Goal: Information Seeking & Learning: Learn about a topic

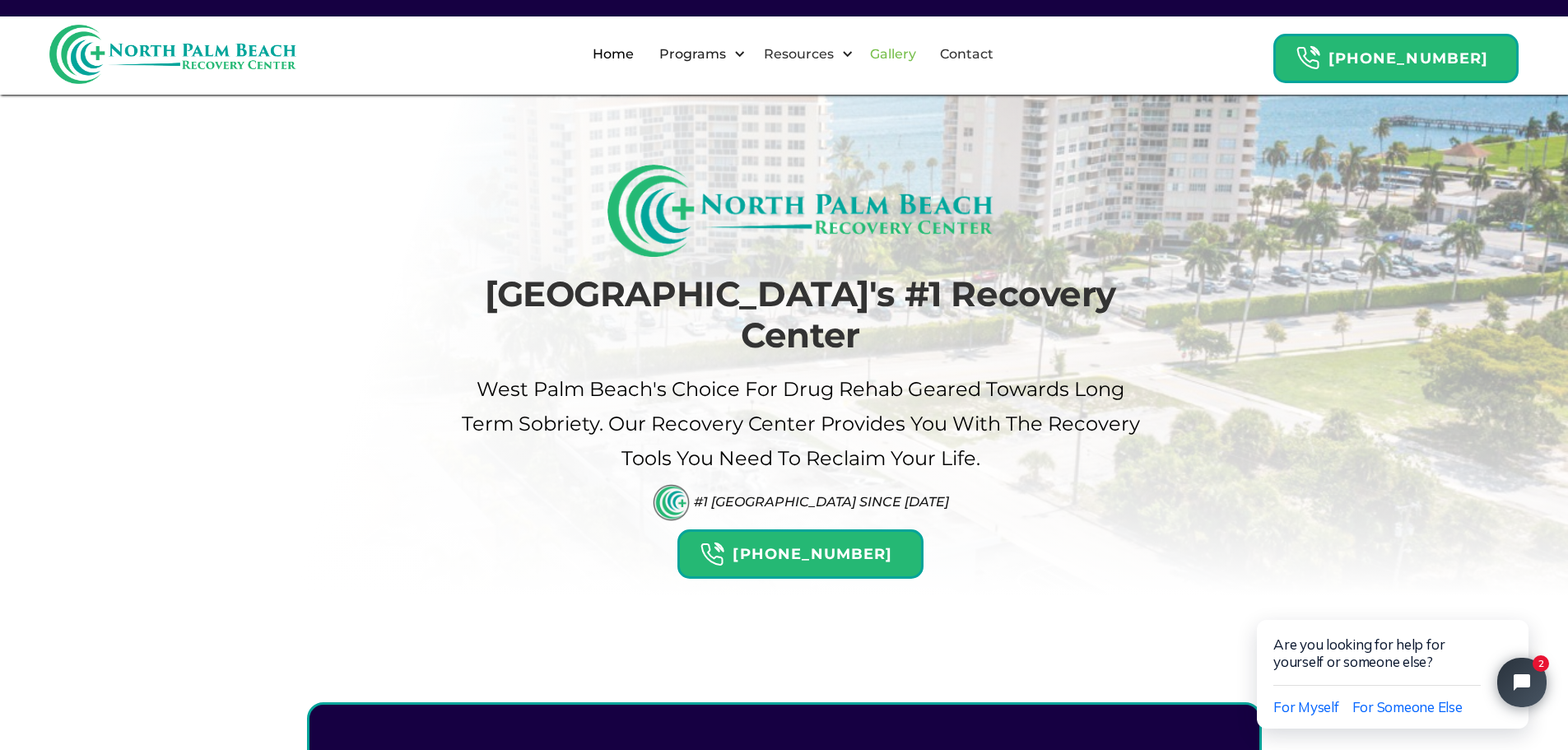
click at [912, 44] on link "Gallery" at bounding box center [892, 55] width 65 height 53
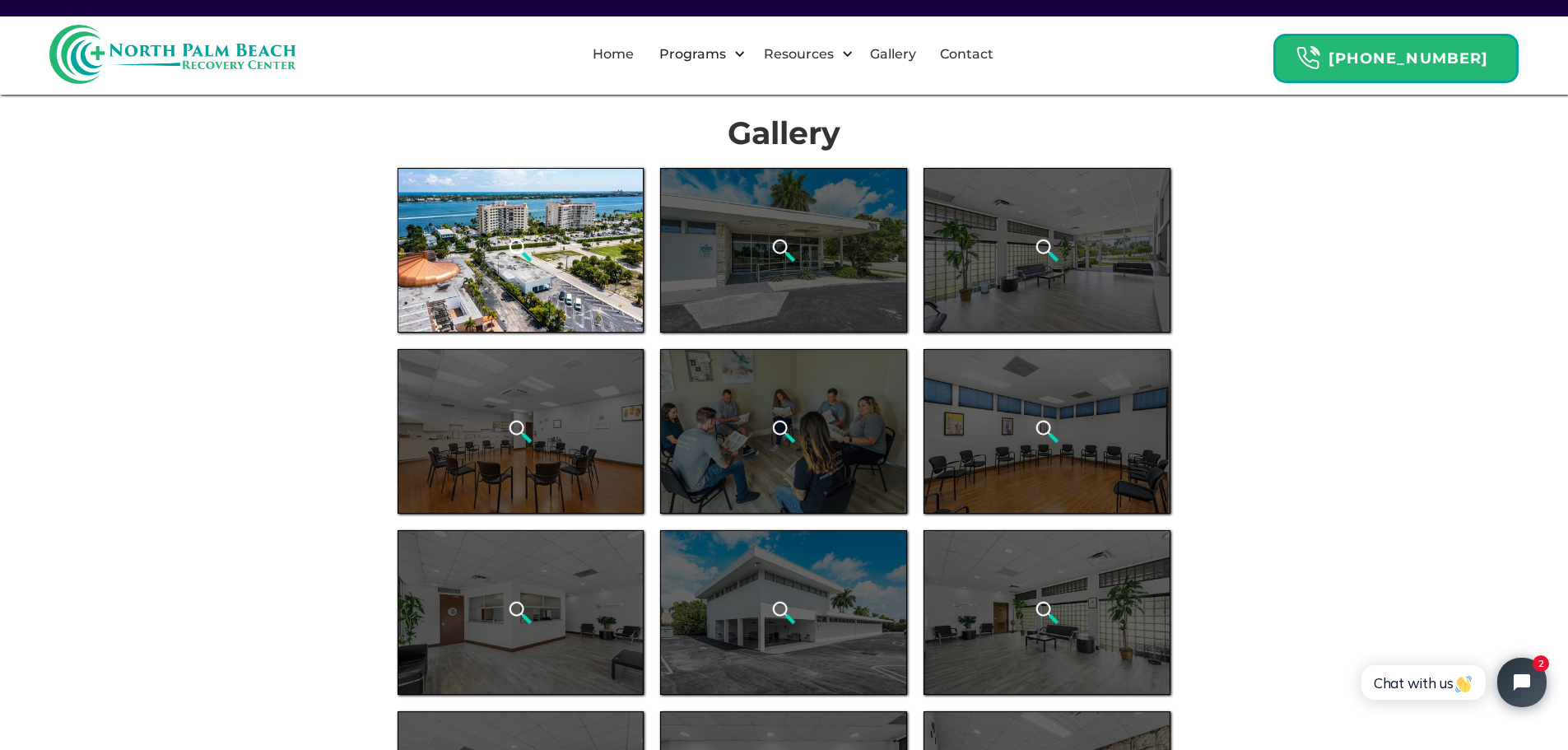
click at [571, 284] on div "open lightbox" at bounding box center [520, 250] width 246 height 165
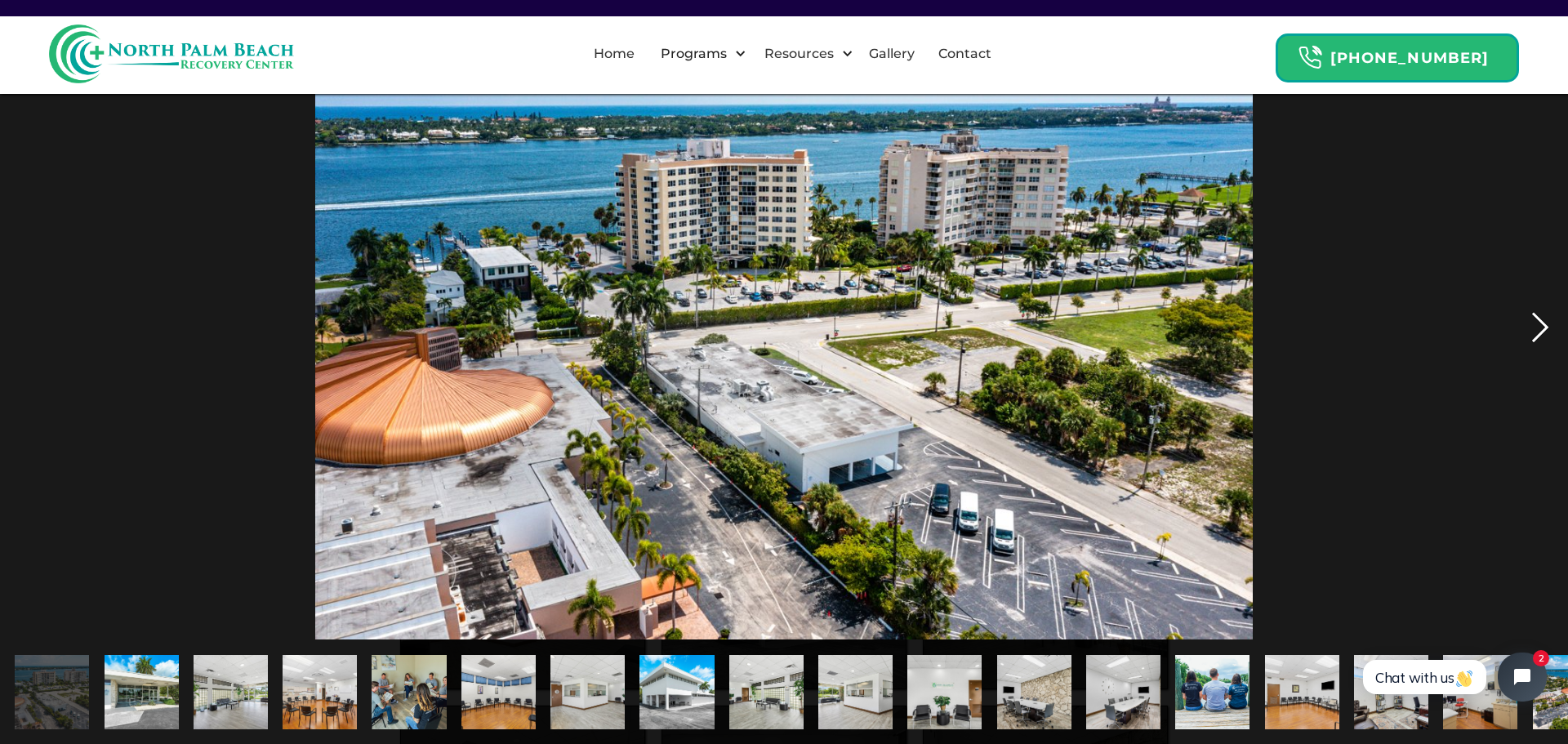
click at [1535, 333] on div "next image" at bounding box center [1540, 327] width 55 height 625
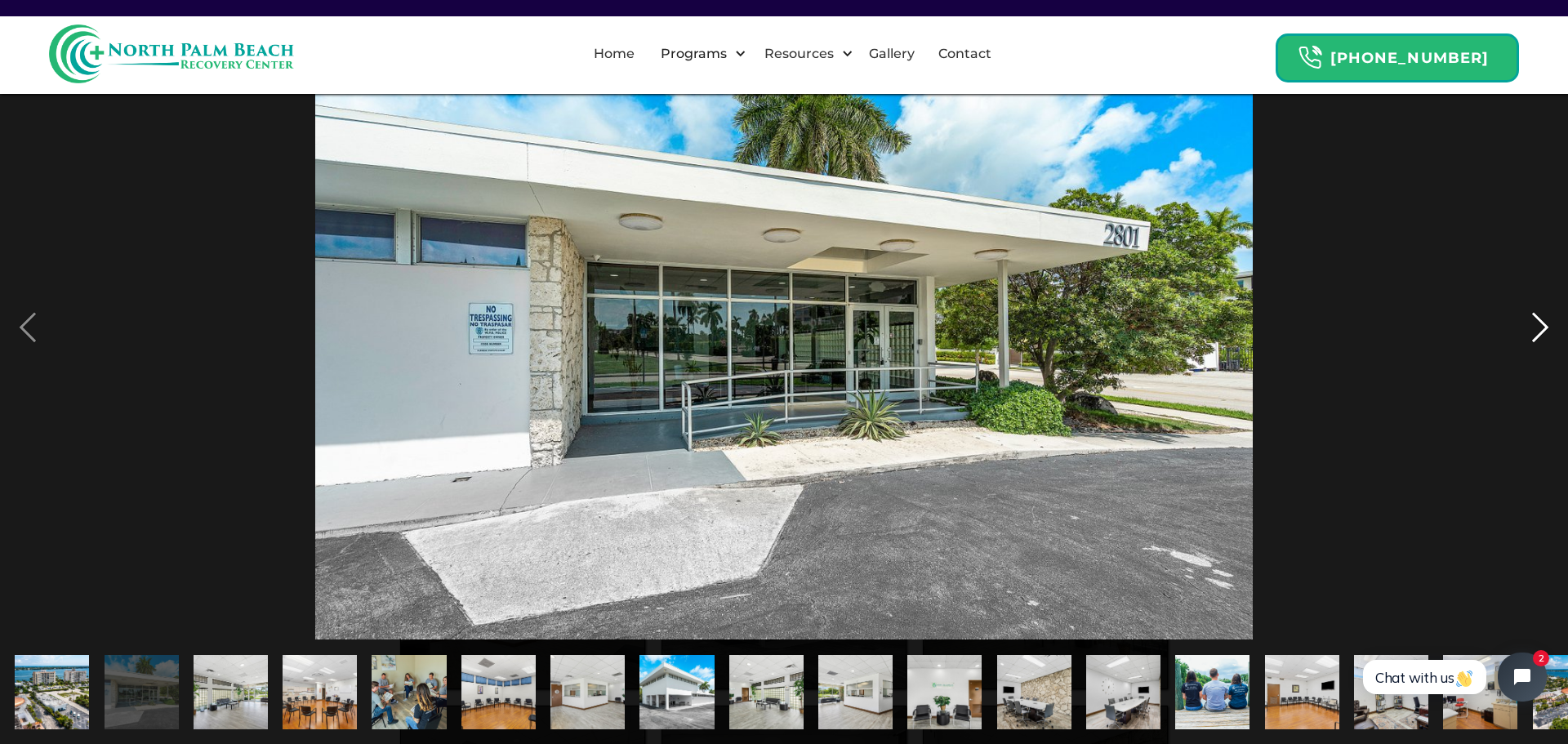
click at [1535, 332] on div "next image" at bounding box center [1540, 327] width 55 height 625
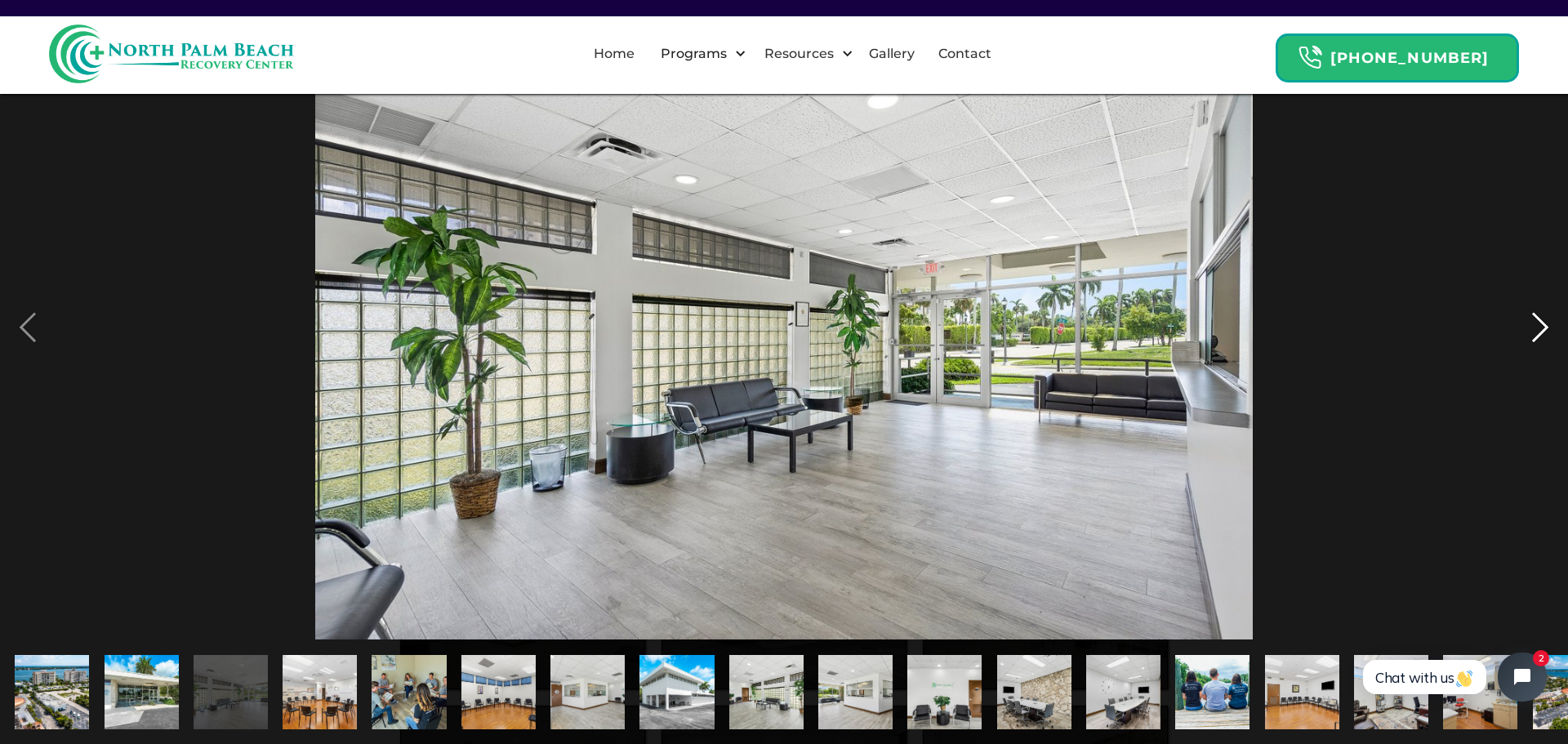
click at [1535, 332] on div "next image" at bounding box center [1540, 327] width 55 height 625
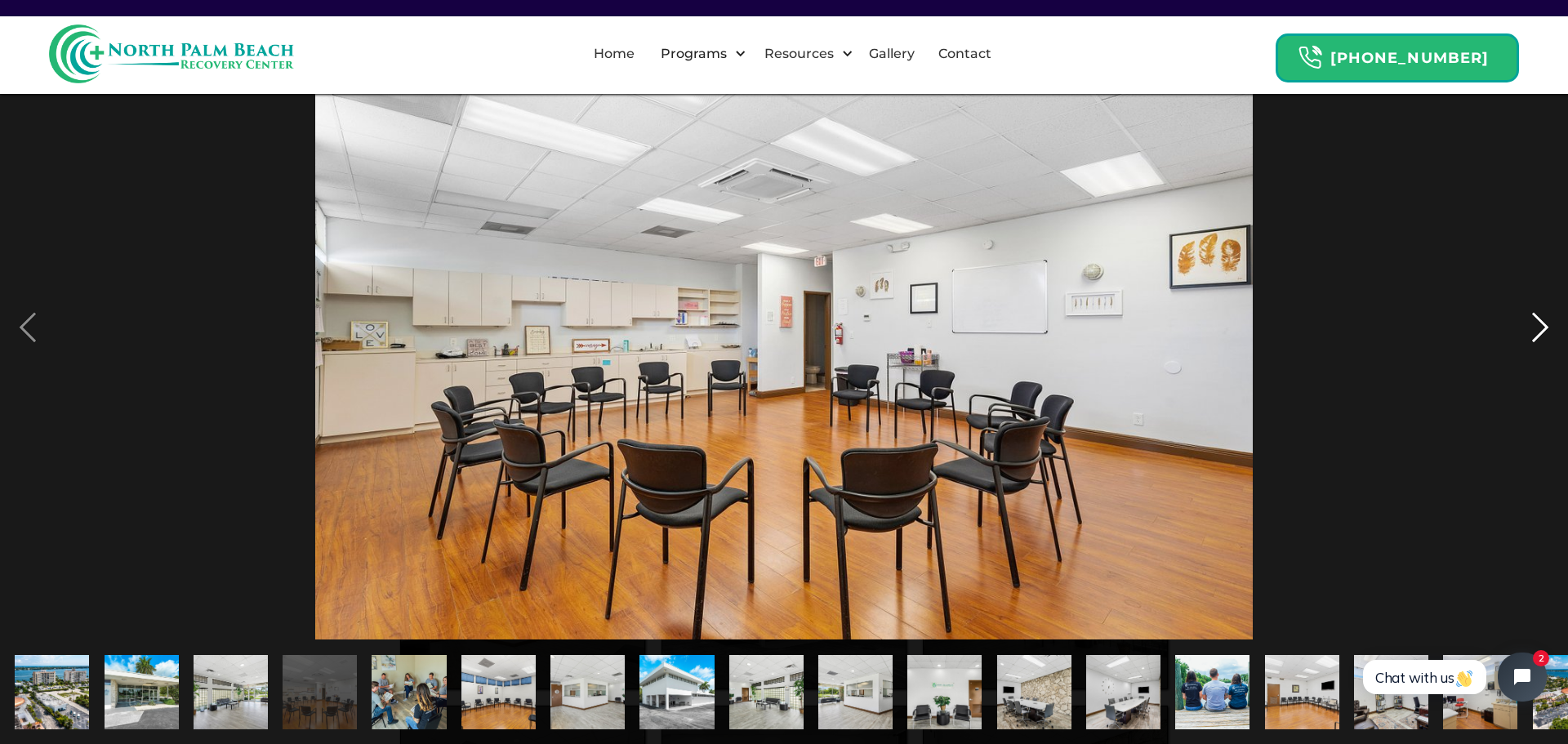
click at [1535, 332] on div "next image" at bounding box center [1540, 327] width 55 height 625
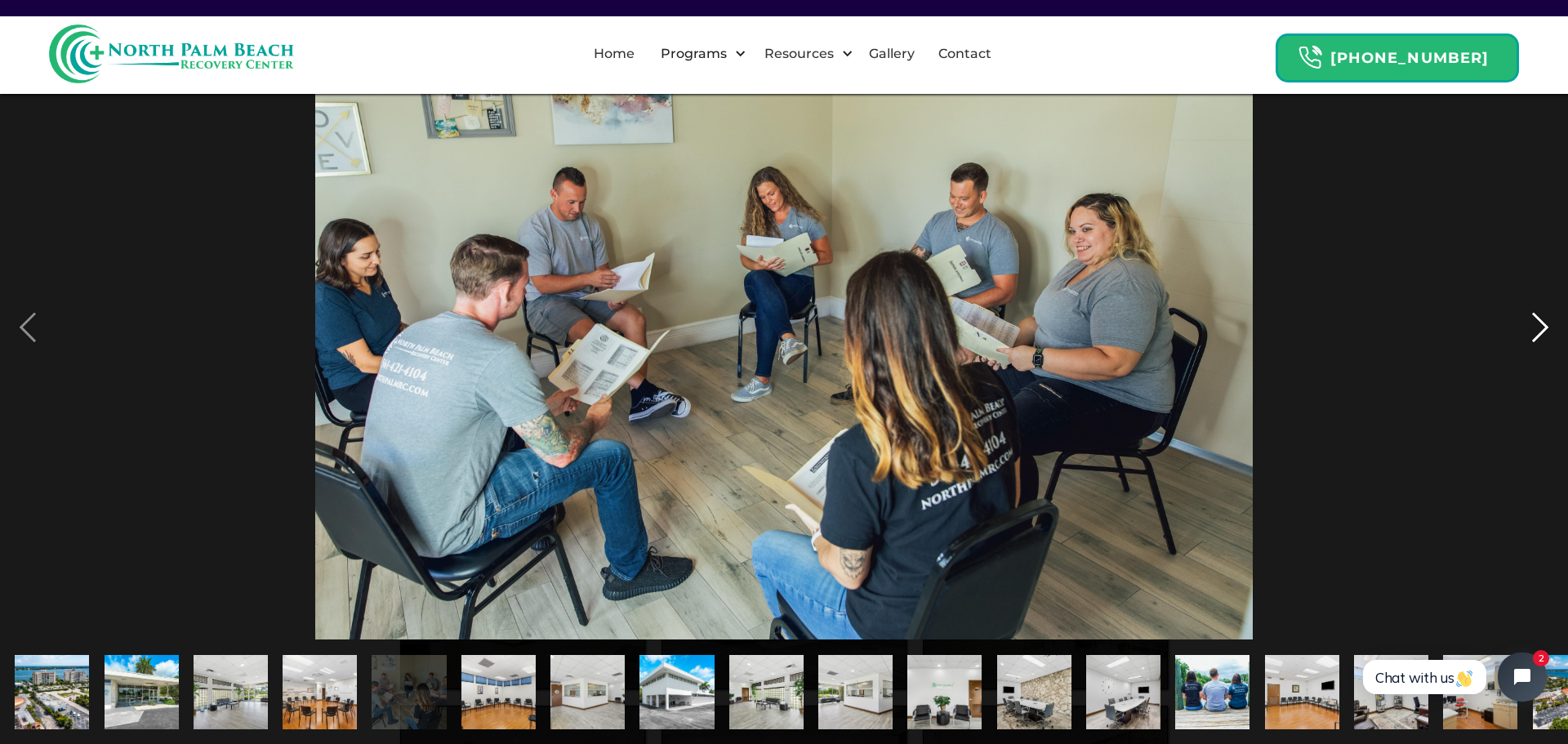
click at [1535, 332] on div "next image" at bounding box center [1540, 327] width 55 height 625
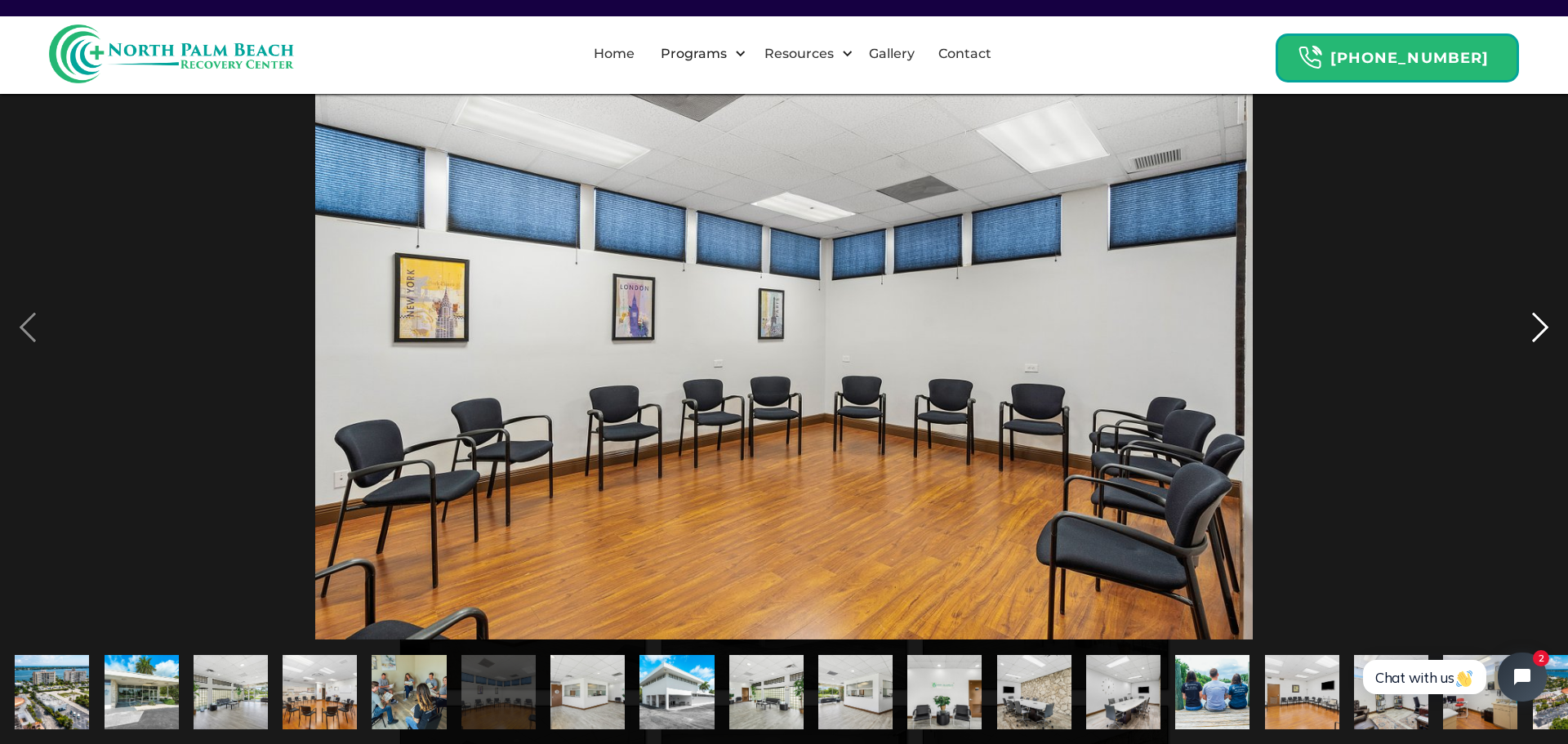
click at [1535, 332] on div "next image" at bounding box center [1540, 327] width 55 height 625
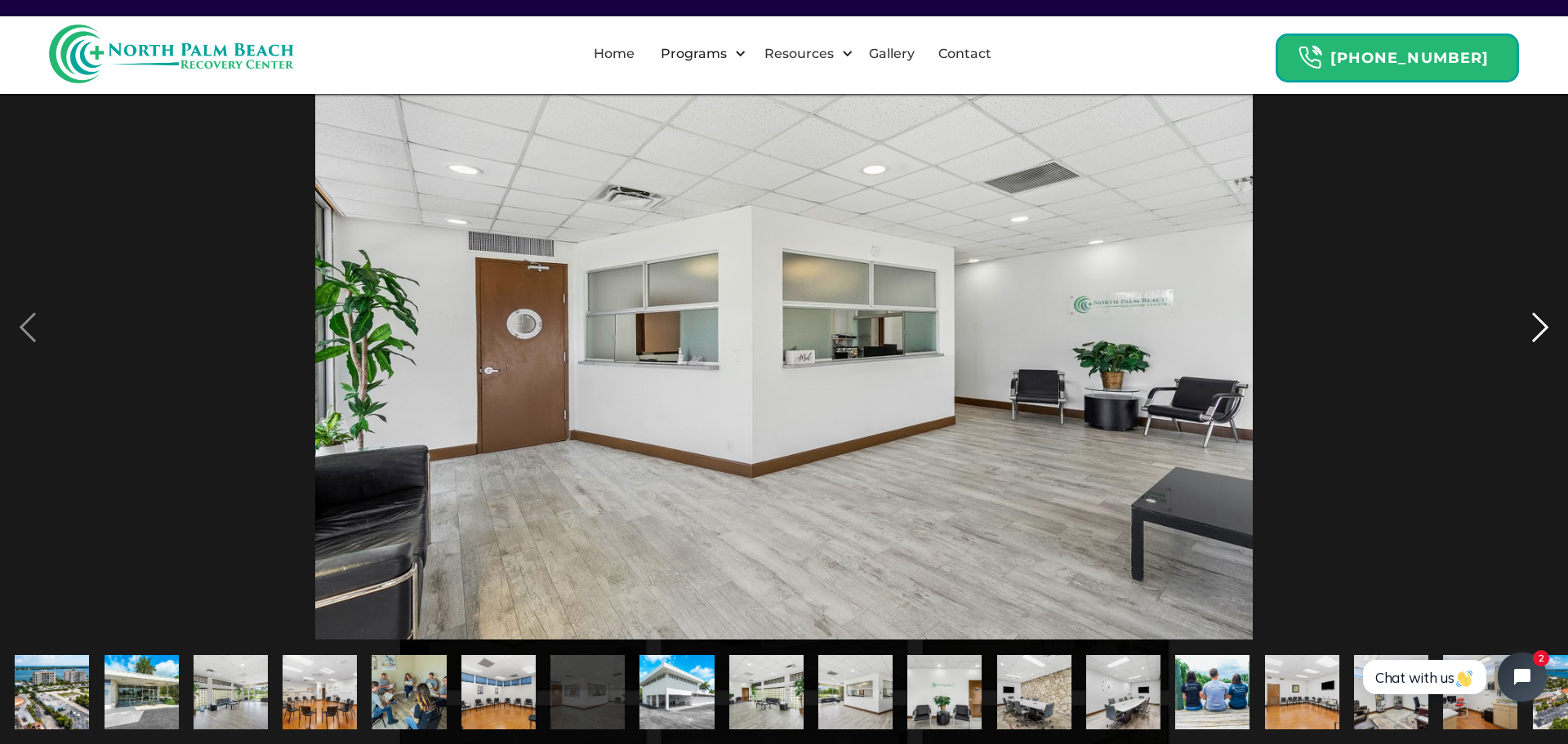
click at [1536, 332] on div "next image" at bounding box center [1540, 327] width 55 height 625
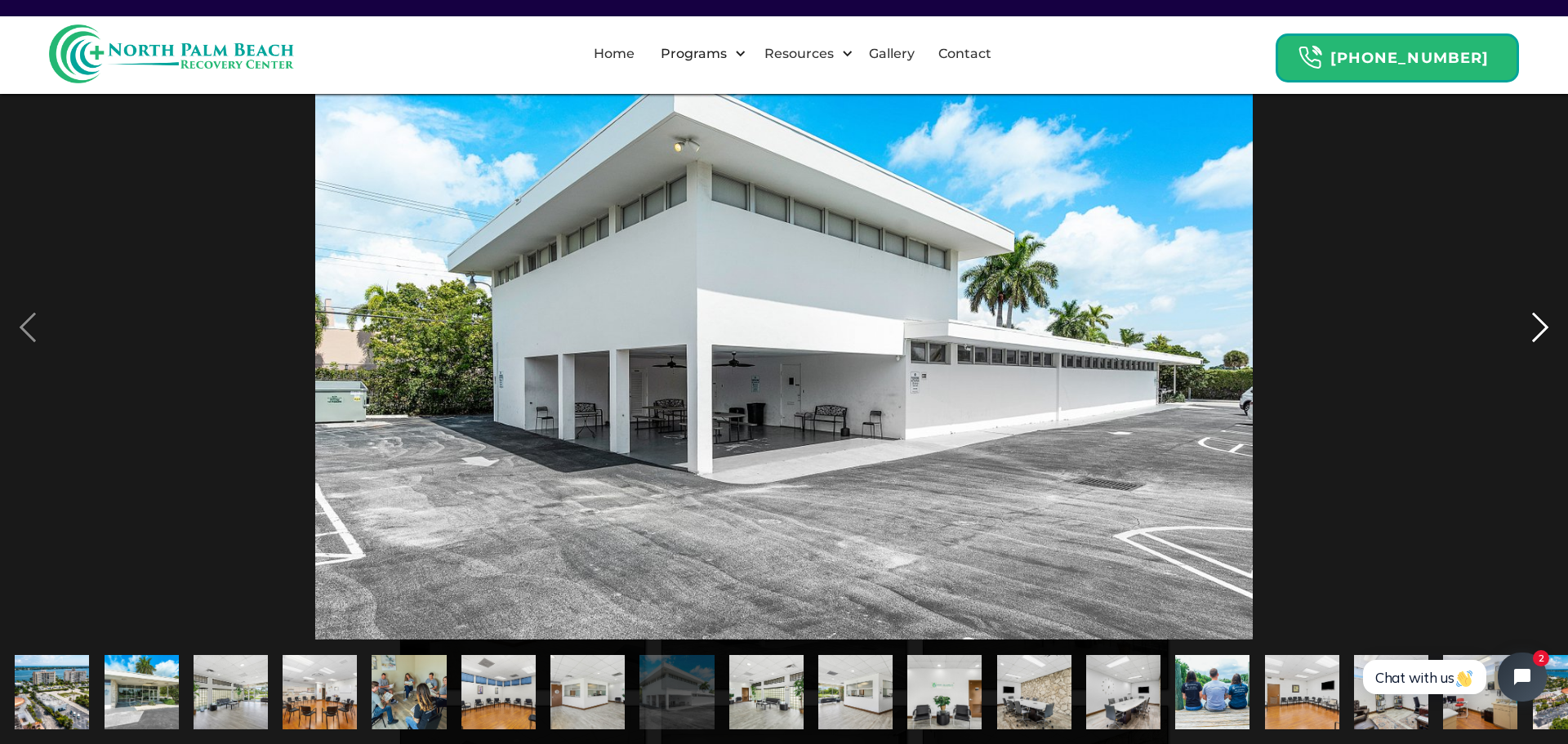
click at [1536, 332] on div "next image" at bounding box center [1540, 327] width 55 height 625
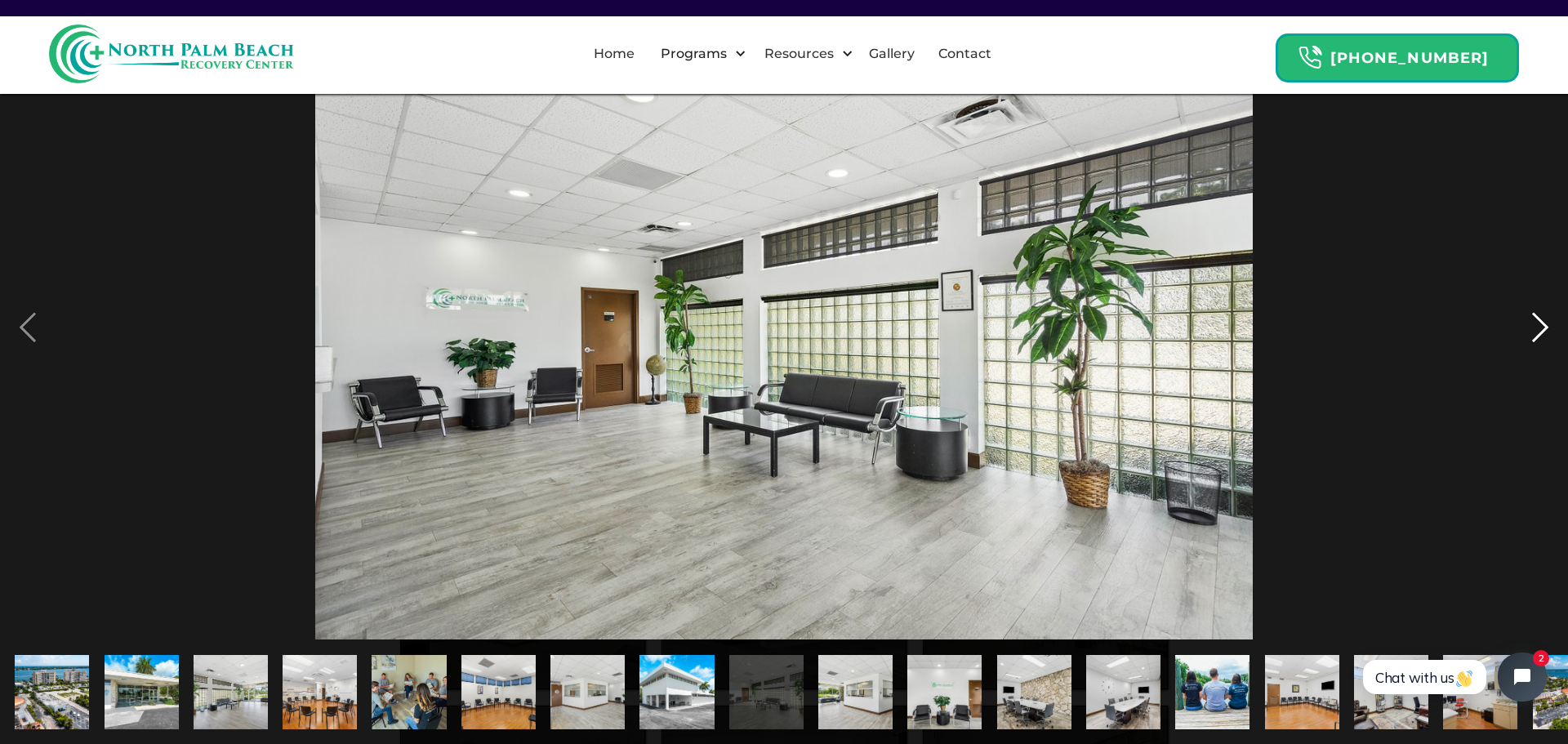
click at [1536, 332] on div "next image" at bounding box center [1540, 327] width 55 height 625
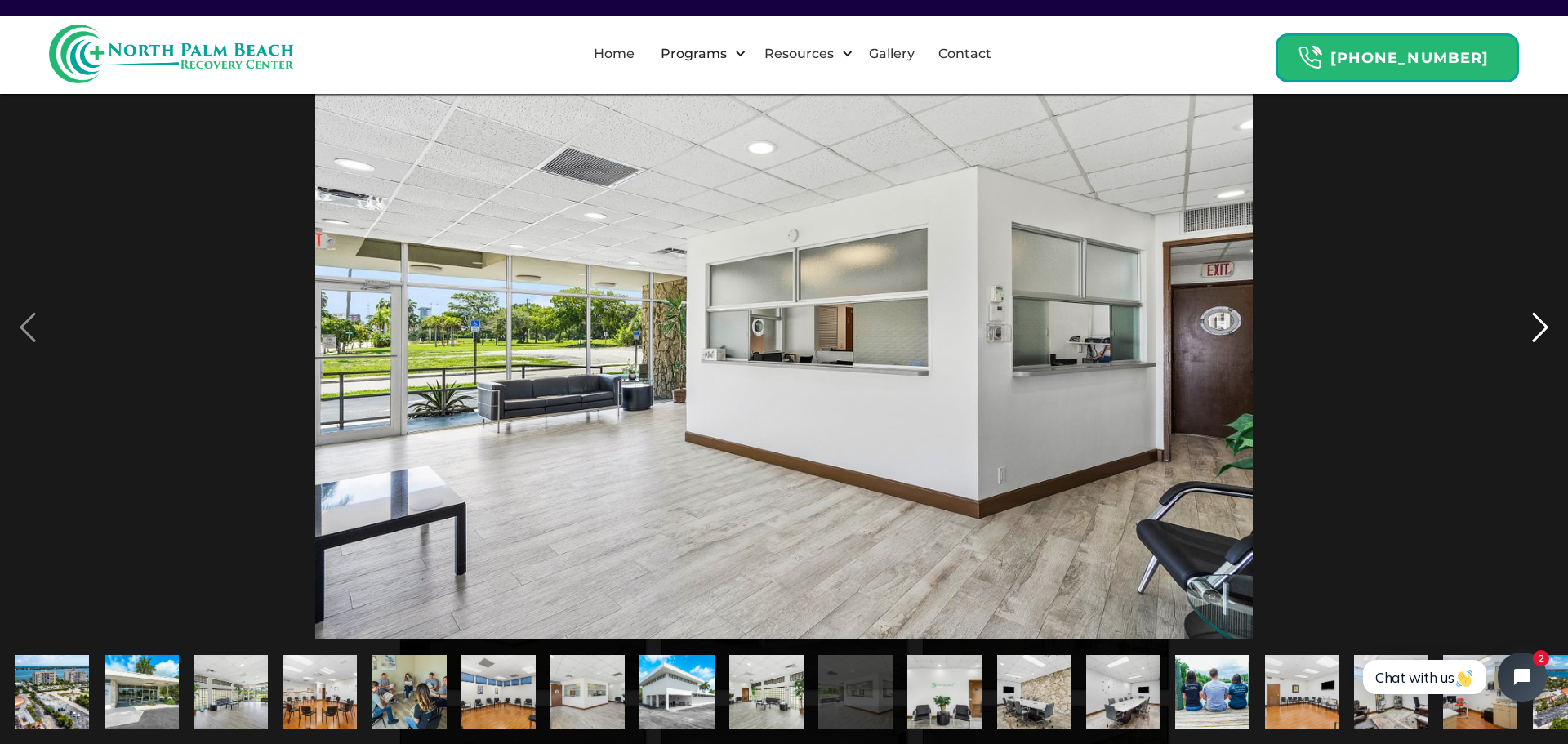
click at [1536, 332] on div "next image" at bounding box center [1540, 327] width 55 height 625
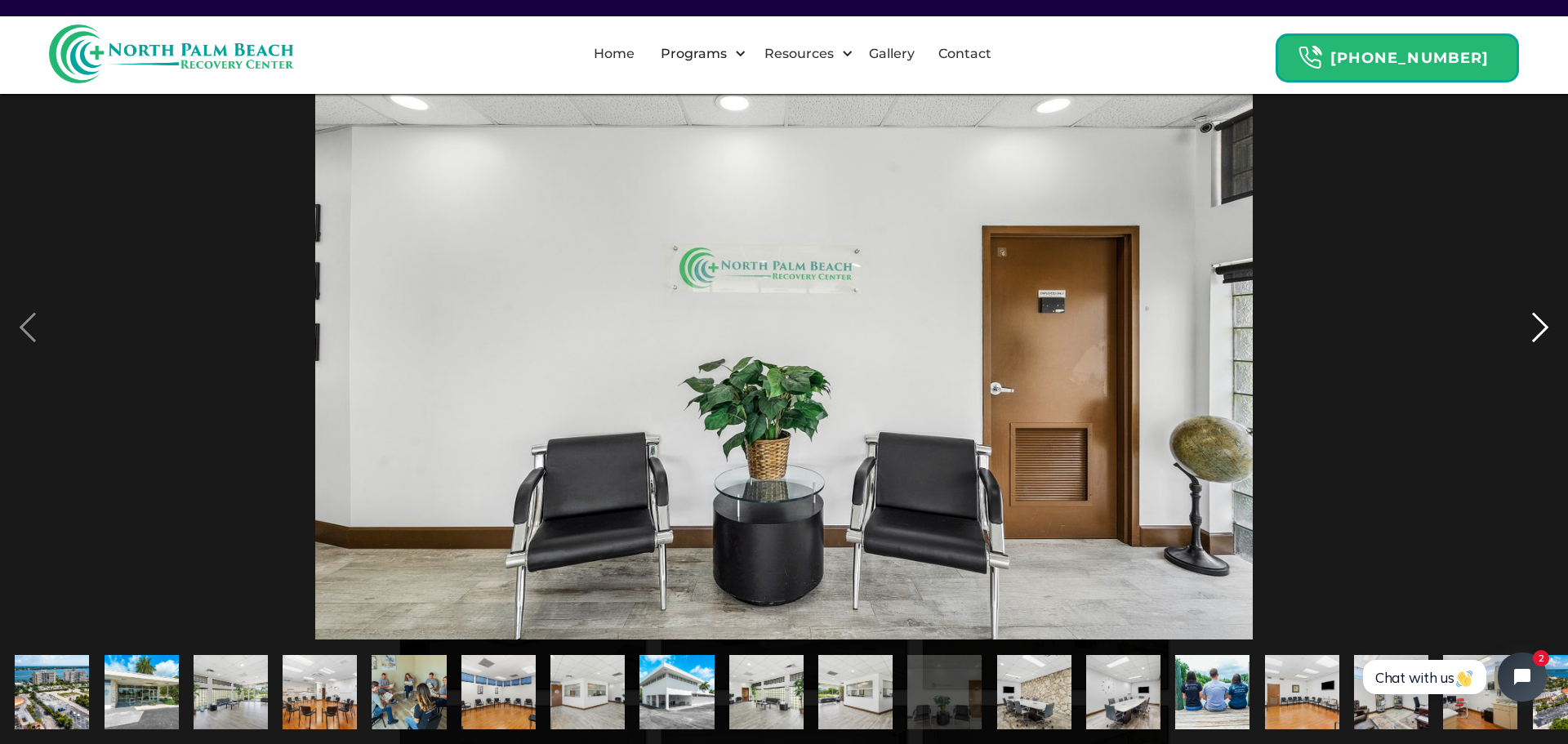
click at [1538, 329] on div "next image" at bounding box center [1540, 327] width 55 height 625
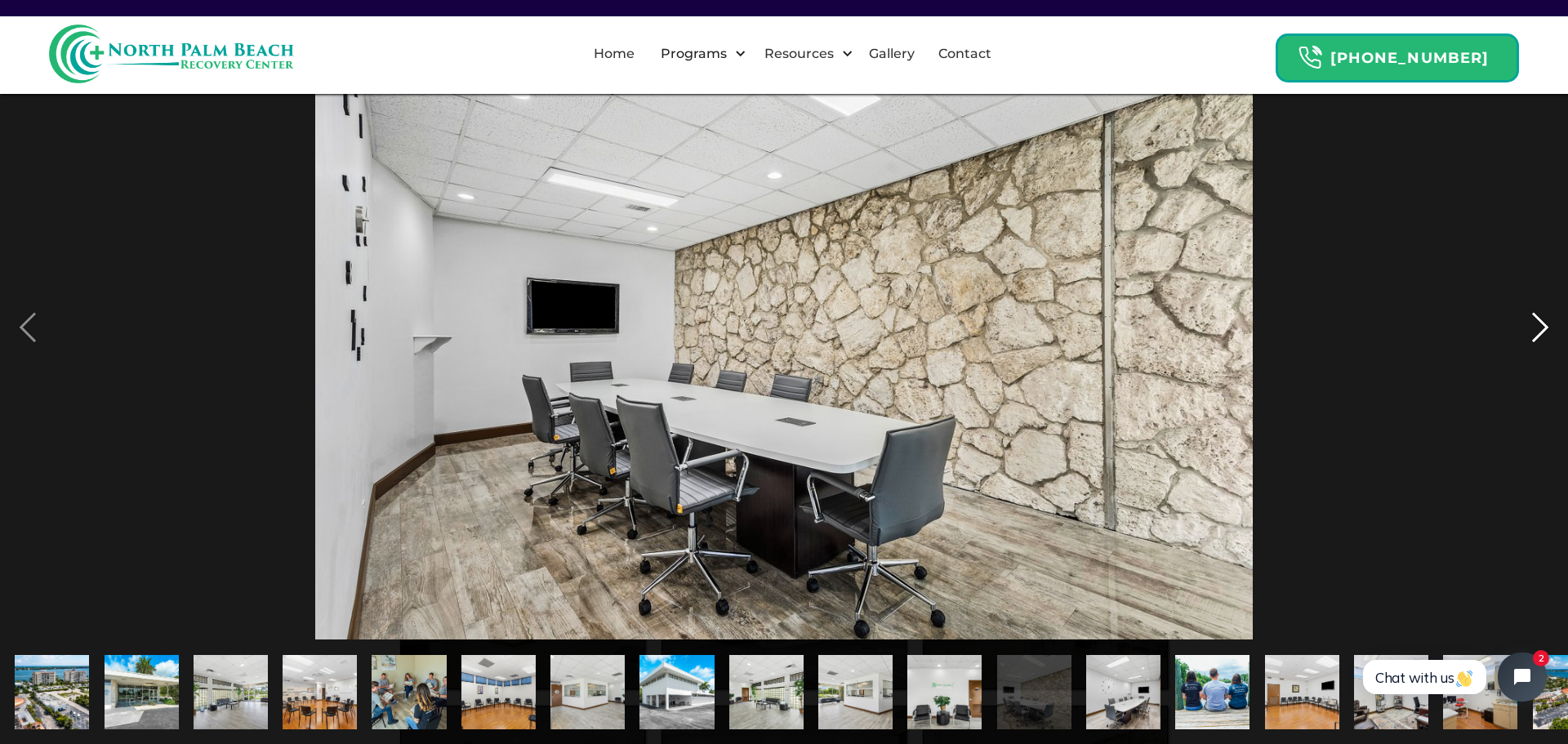
click at [1538, 329] on div "next image" at bounding box center [1540, 327] width 55 height 625
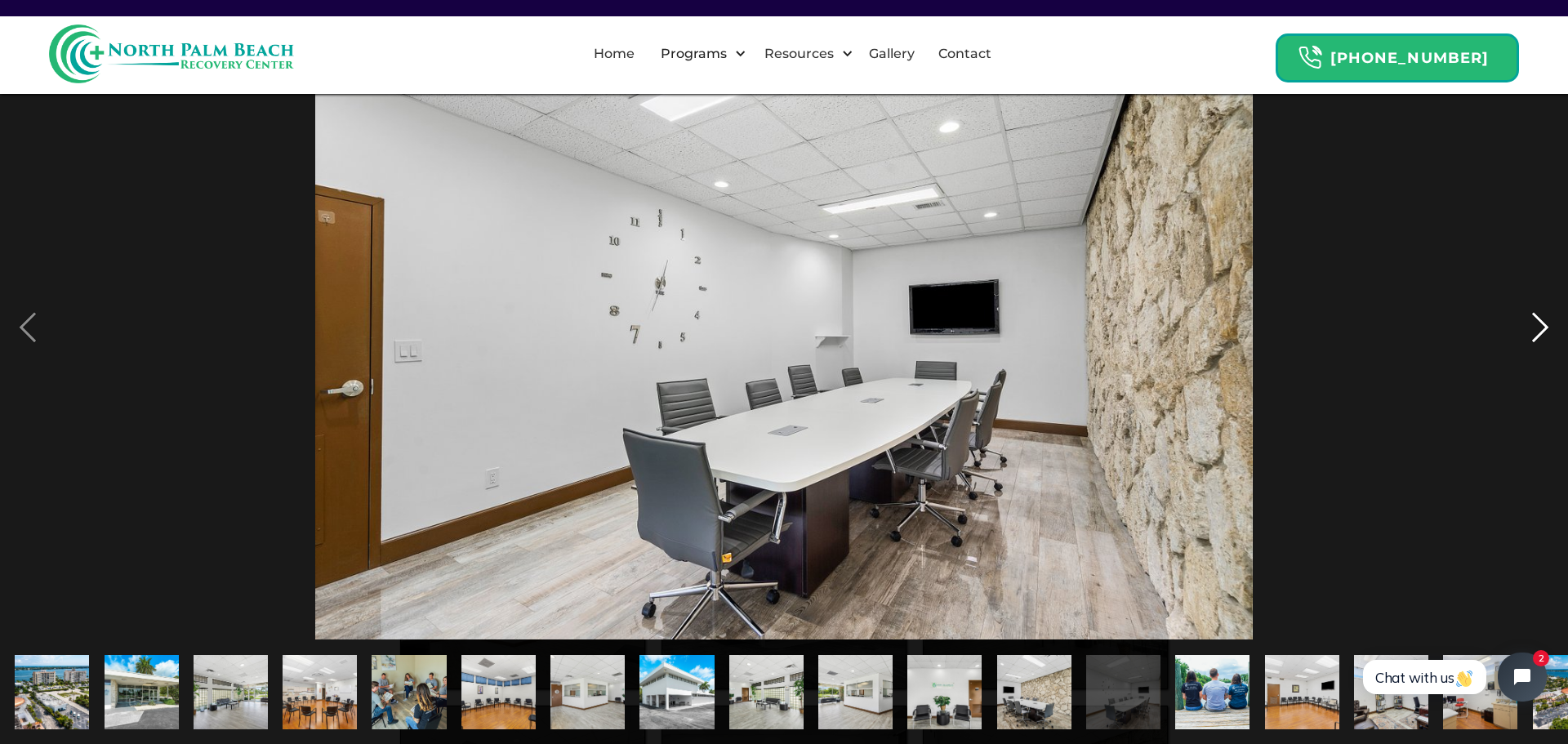
click at [1538, 329] on div "next image" at bounding box center [1540, 327] width 55 height 625
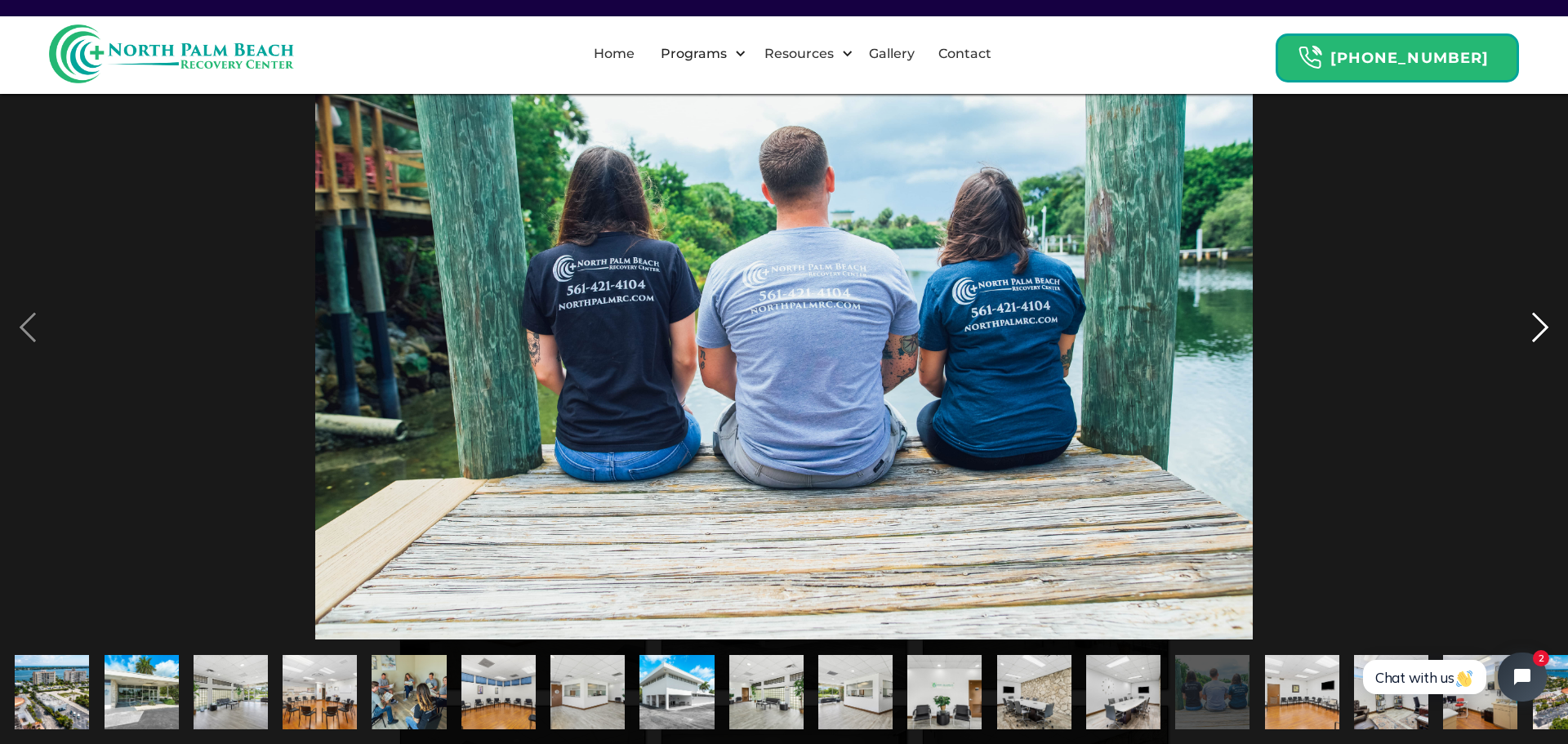
click at [1538, 328] on div "next image" at bounding box center [1540, 327] width 55 height 625
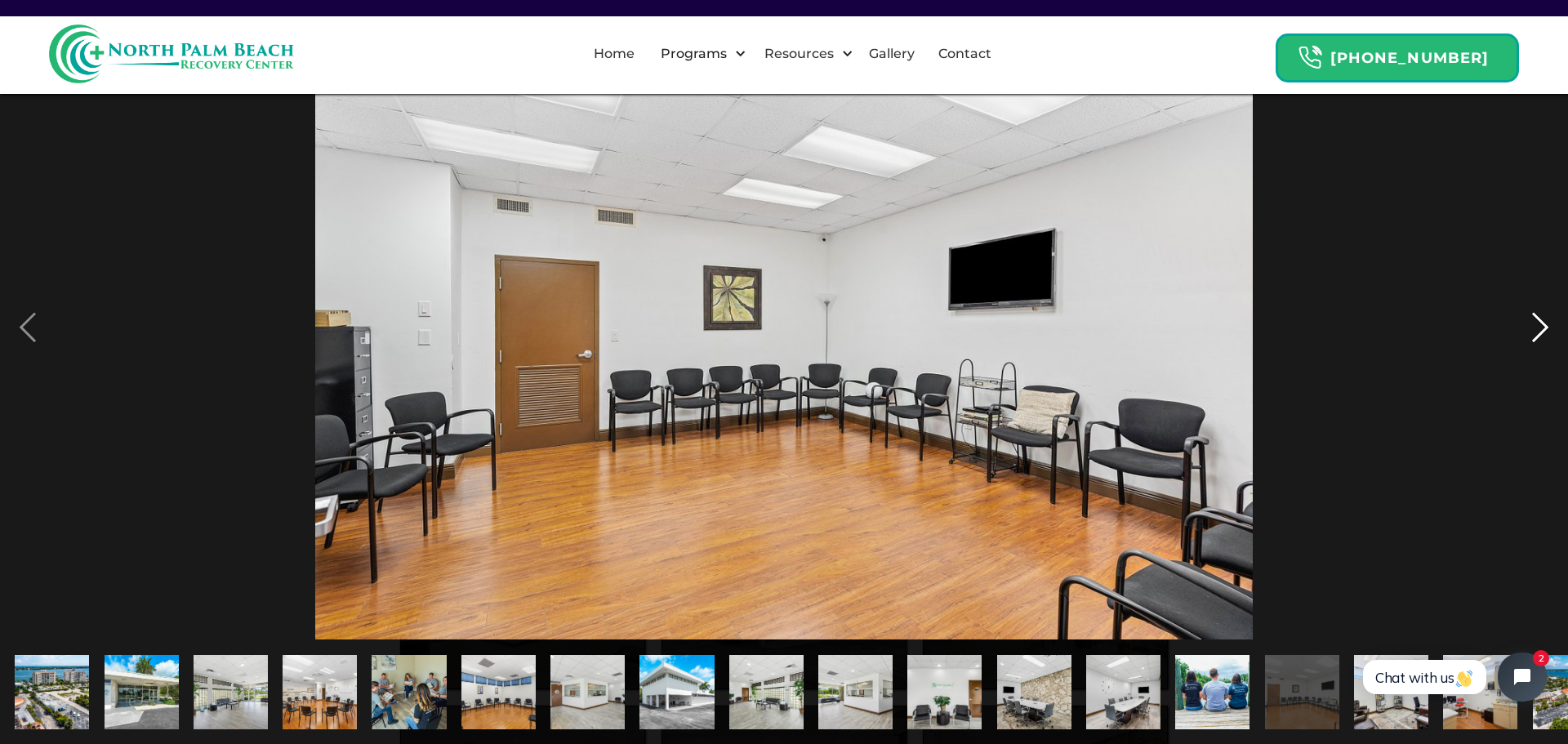
click at [1538, 328] on div "next image" at bounding box center [1540, 327] width 55 height 625
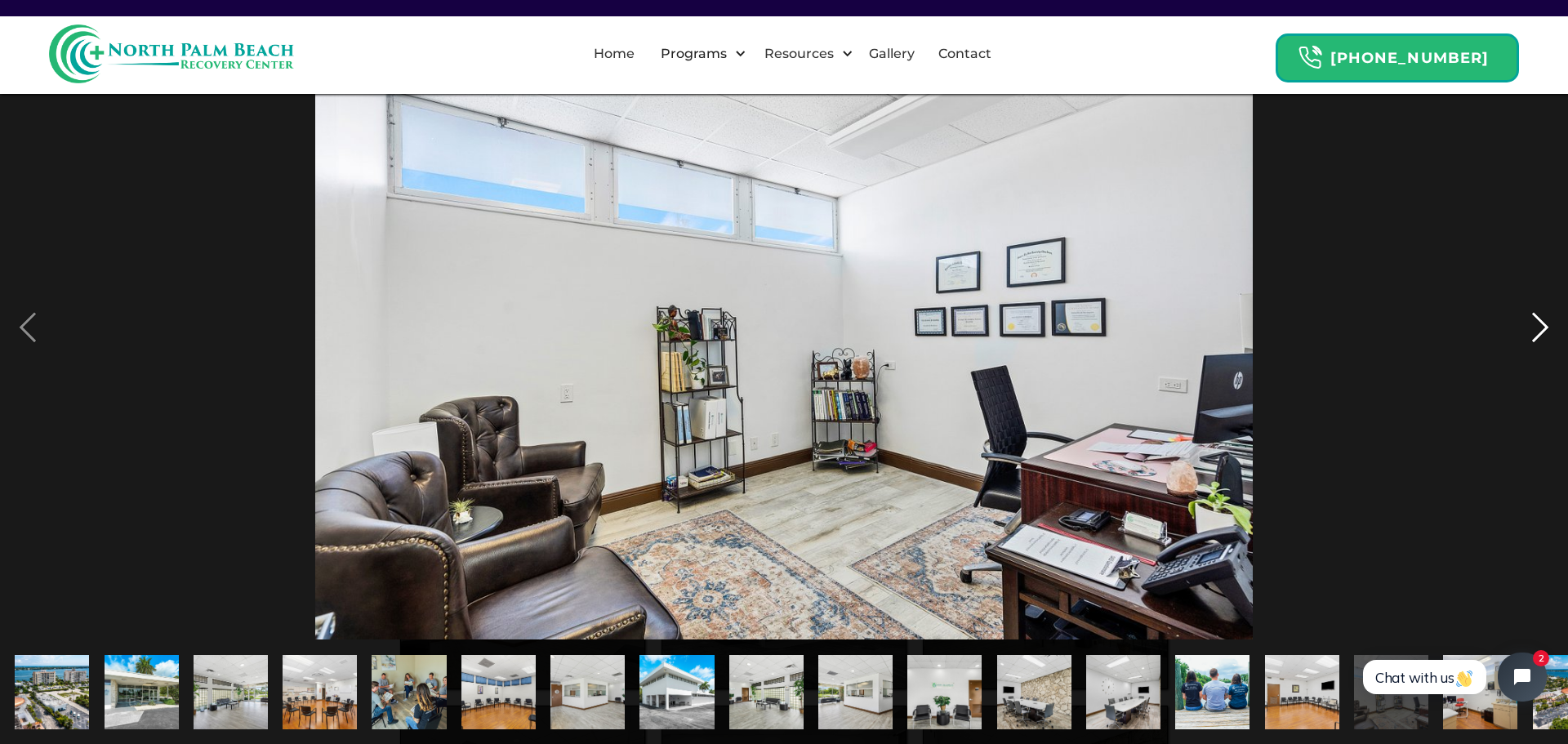
click at [1538, 328] on div "next image" at bounding box center [1540, 327] width 55 height 625
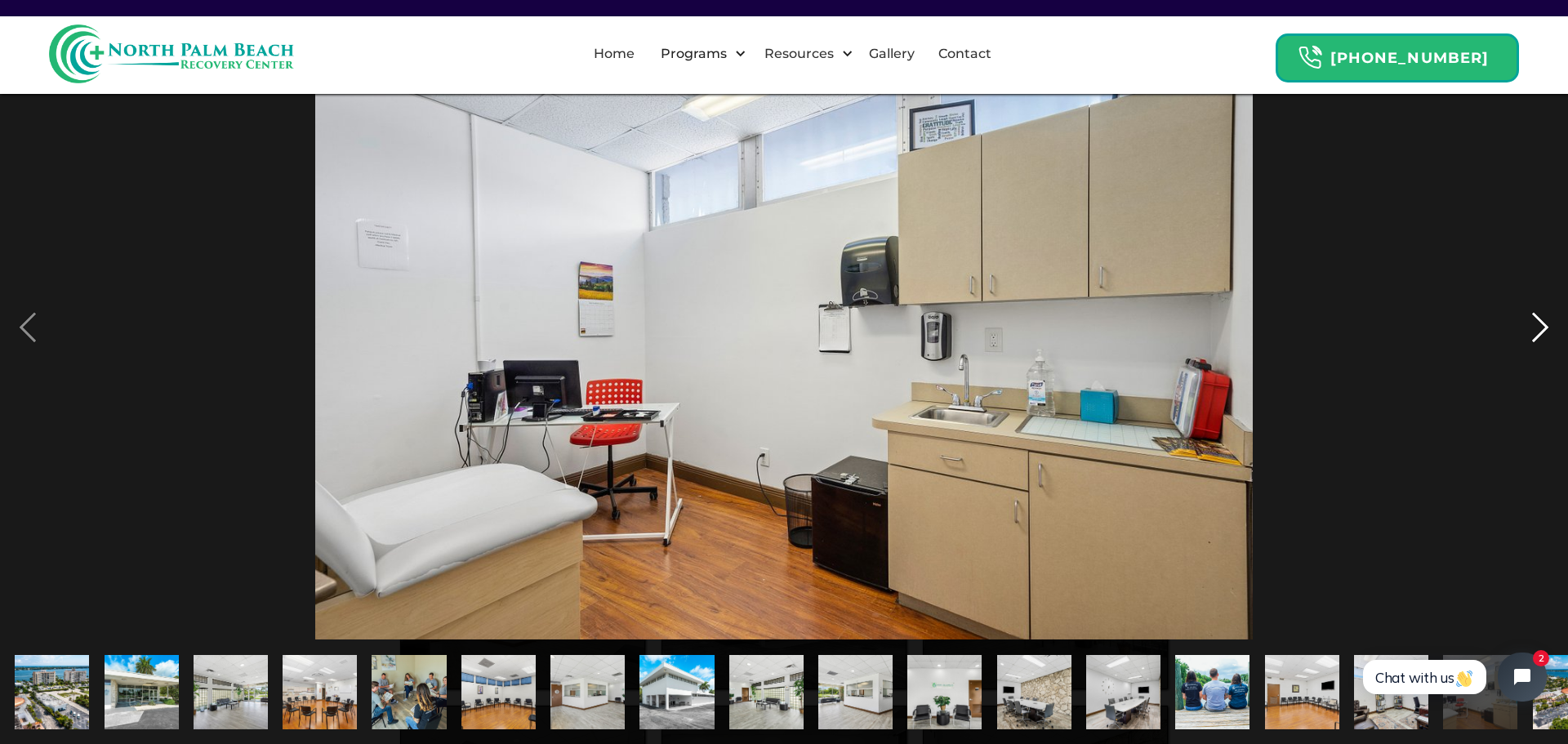
click at [1538, 328] on div "next image" at bounding box center [1540, 327] width 55 height 625
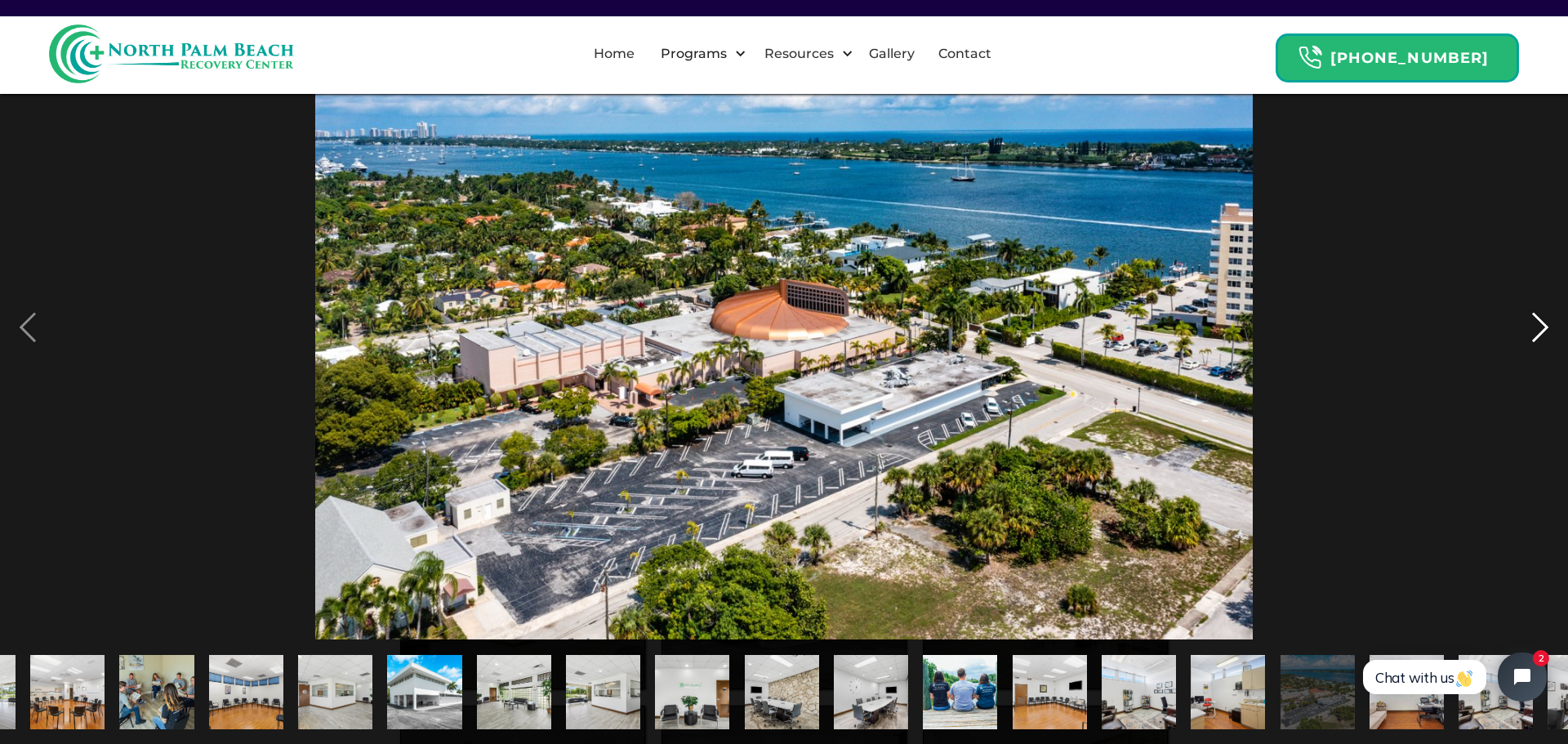
scroll to position [0, 322]
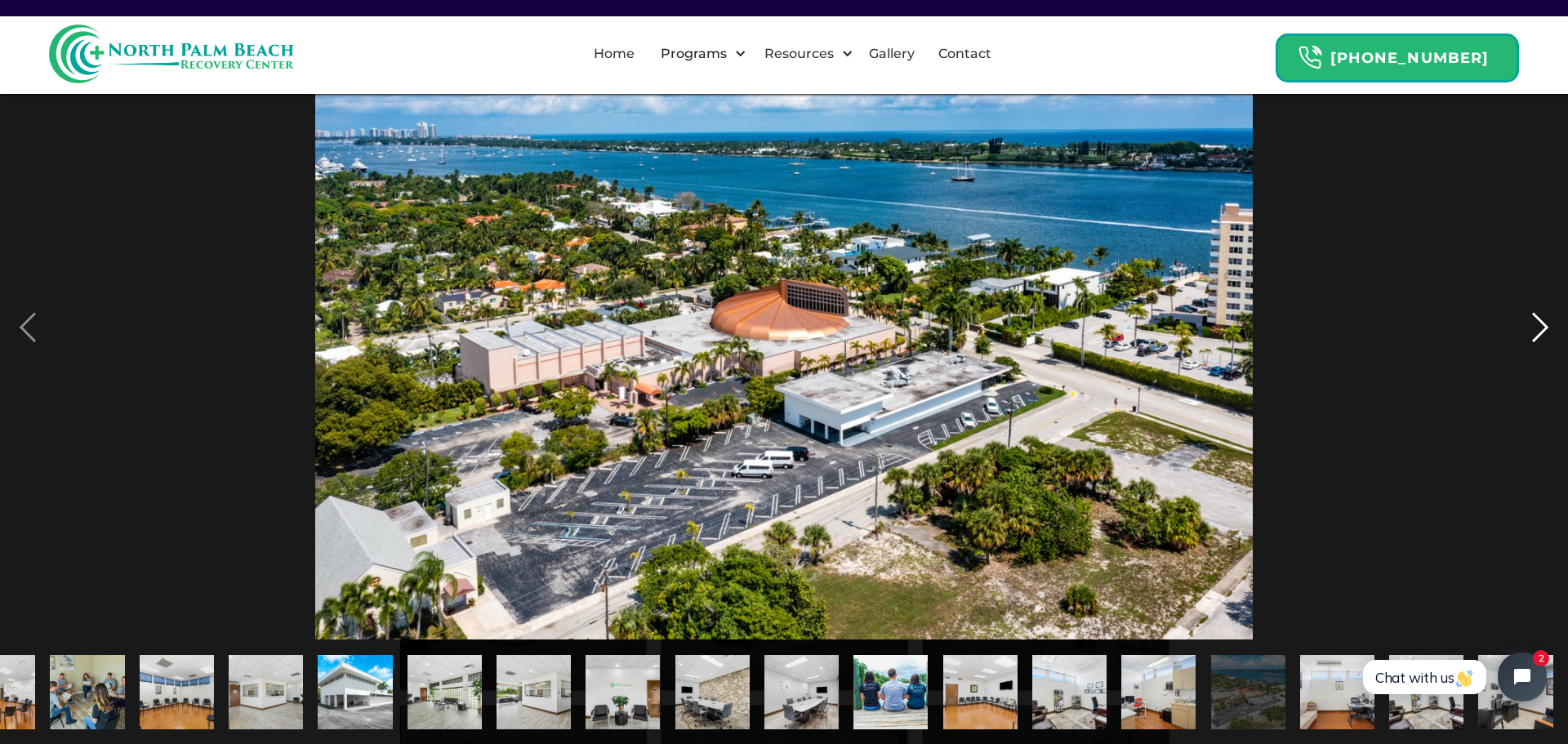
click at [1537, 325] on div "next image" at bounding box center [1540, 327] width 55 height 625
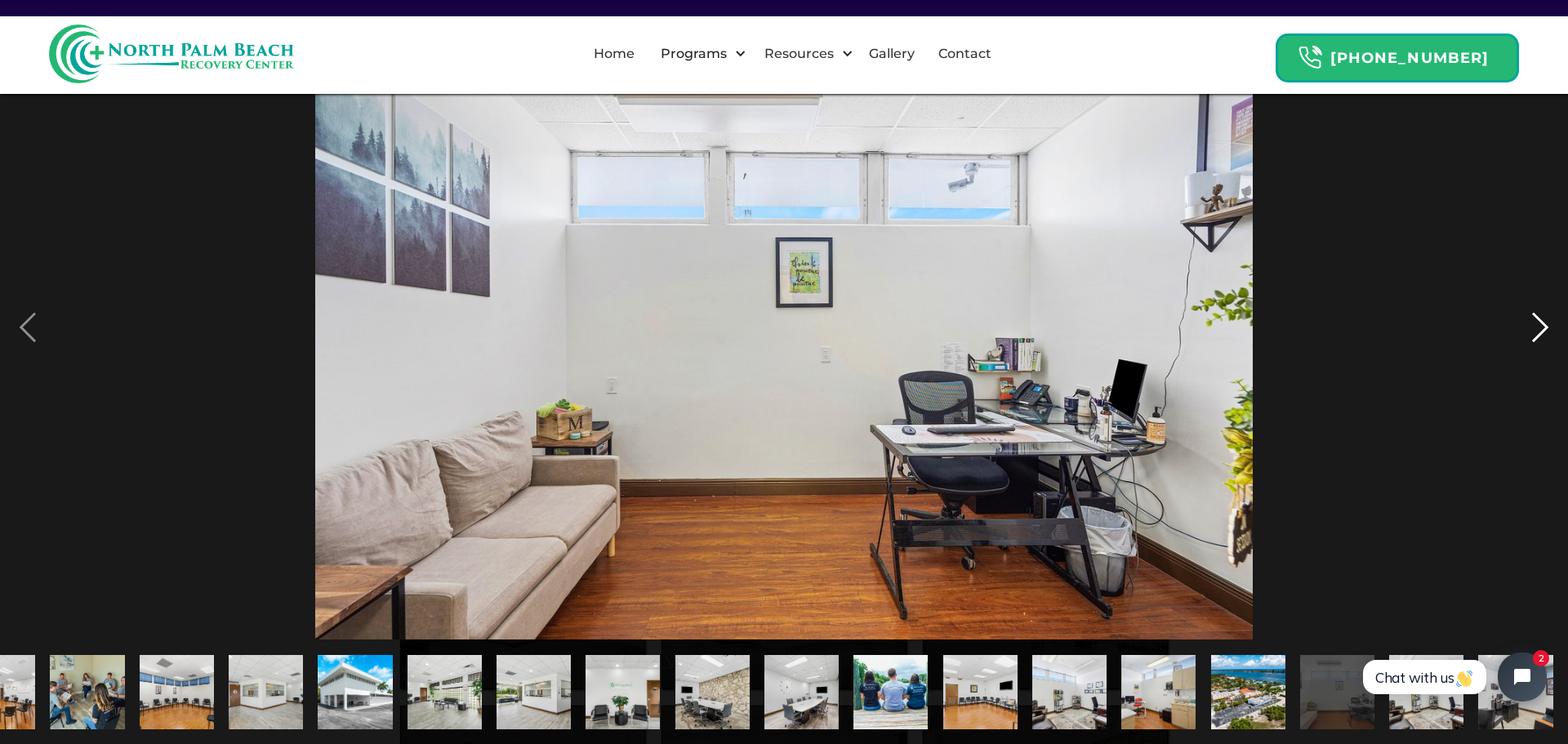
click at [1537, 325] on div "next image" at bounding box center [1540, 327] width 55 height 625
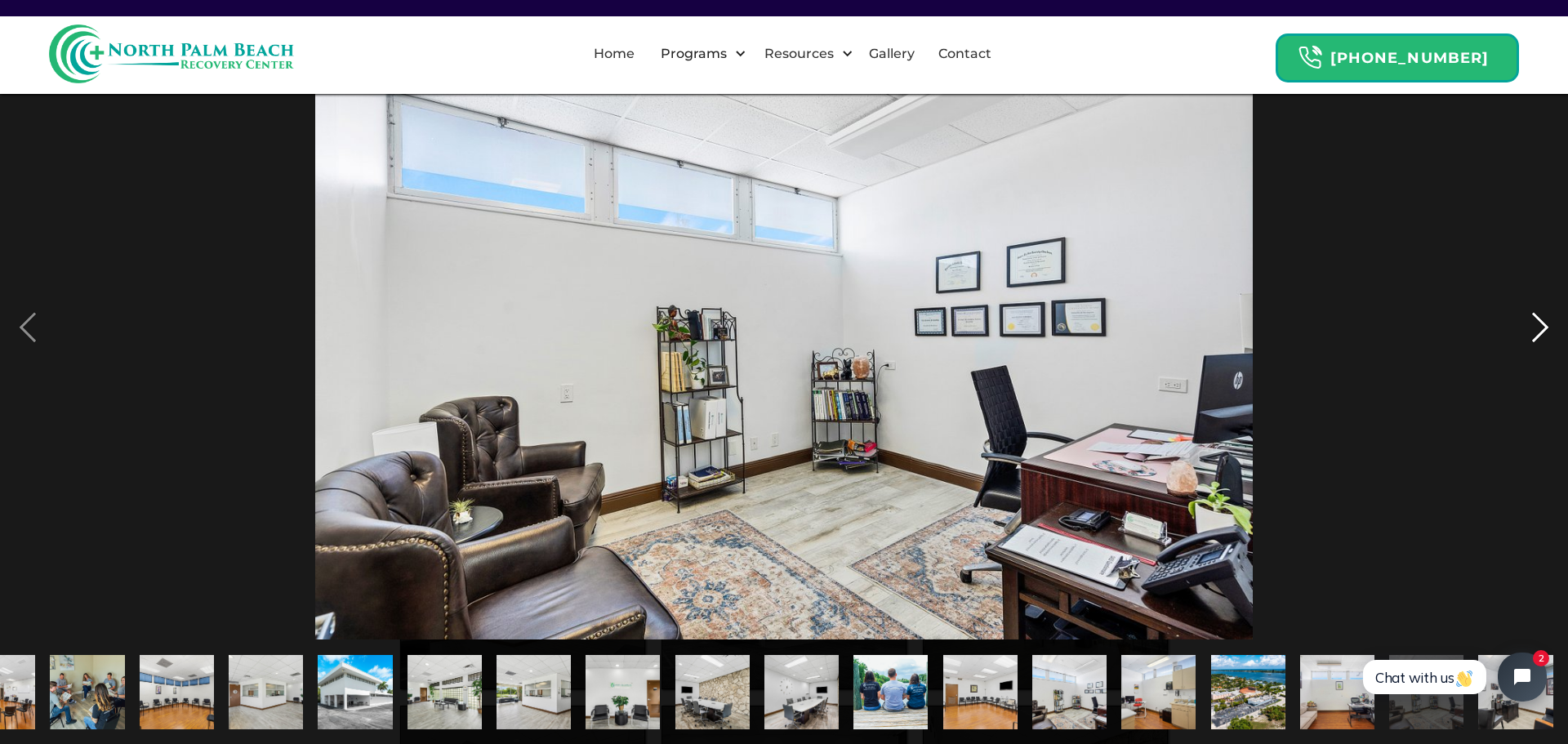
click at [1537, 325] on div "next image" at bounding box center [1540, 327] width 55 height 625
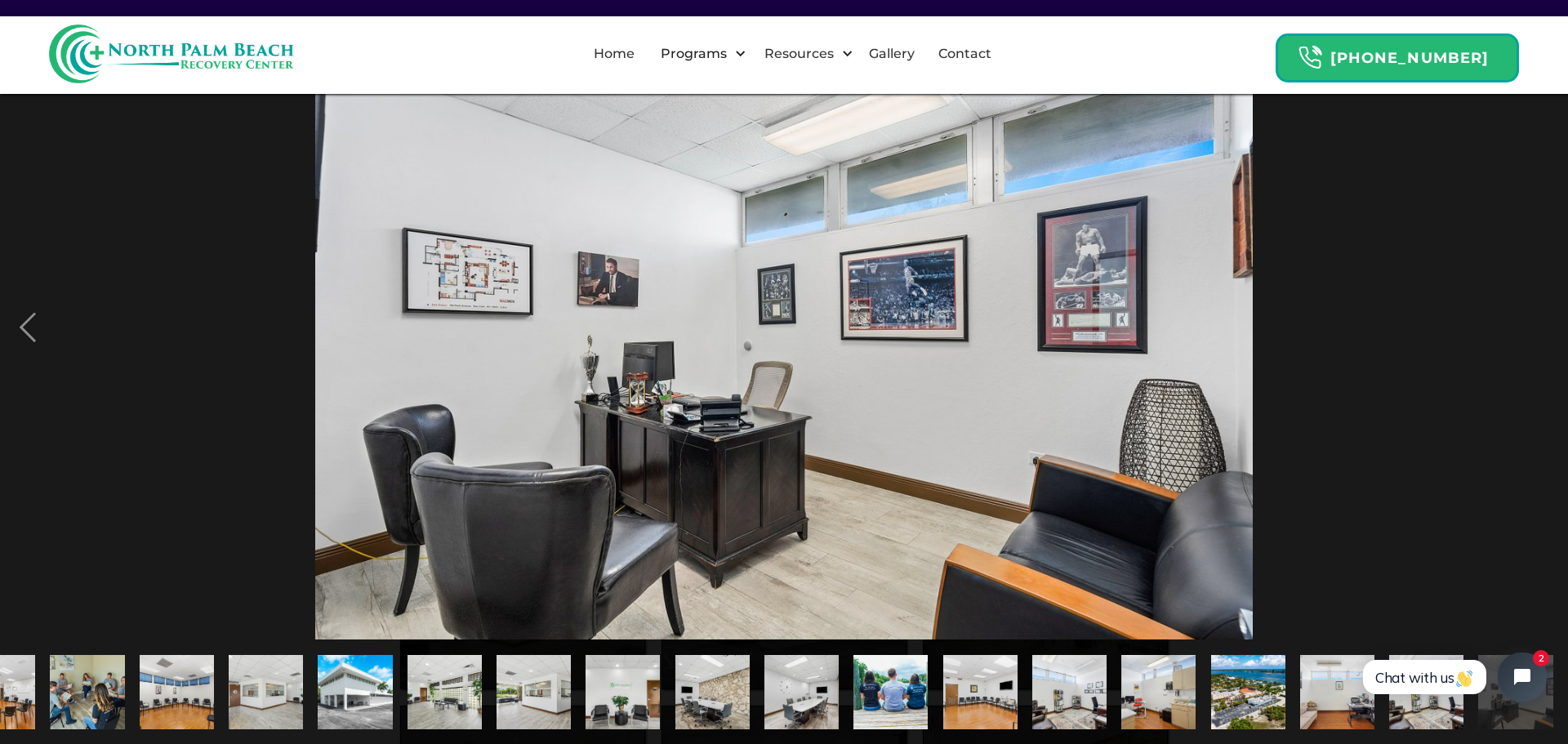
click at [1537, 325] on div "next image" at bounding box center [1540, 327] width 55 height 625
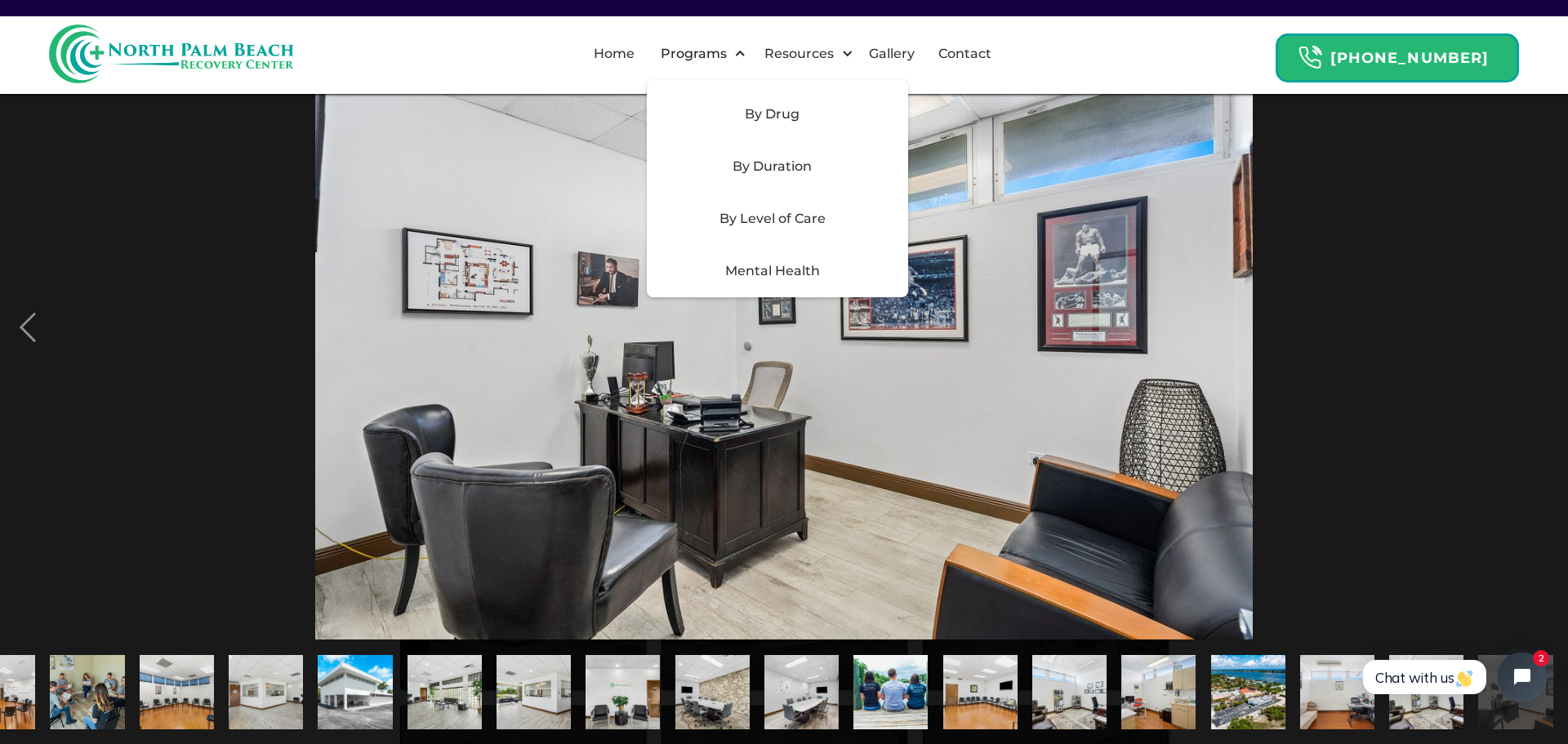
click at [760, 225] on div "By Level of Care" at bounding box center [772, 218] width 232 height 20
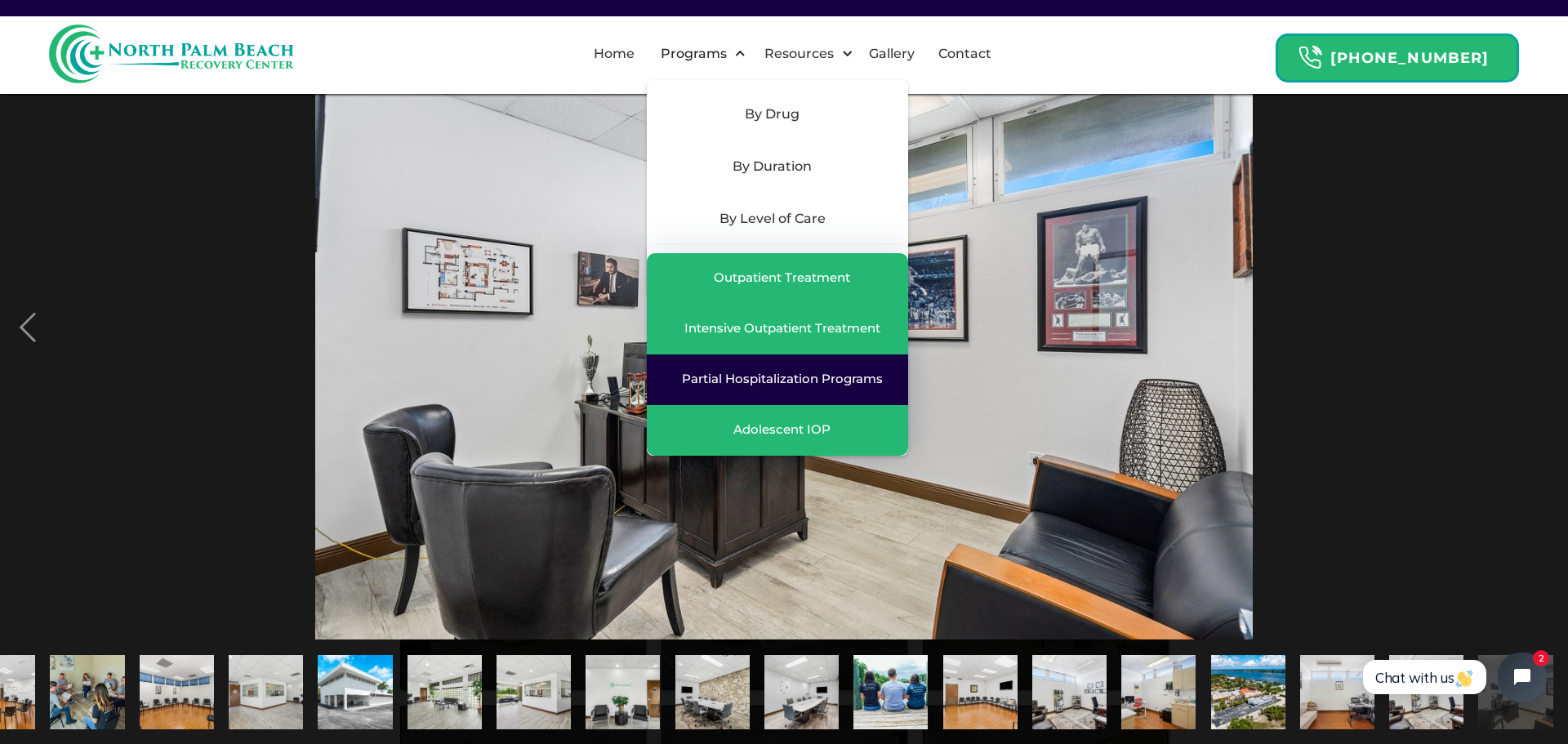
click at [775, 377] on div "Partial Hospitalization Programs" at bounding box center [783, 378] width 201 height 16
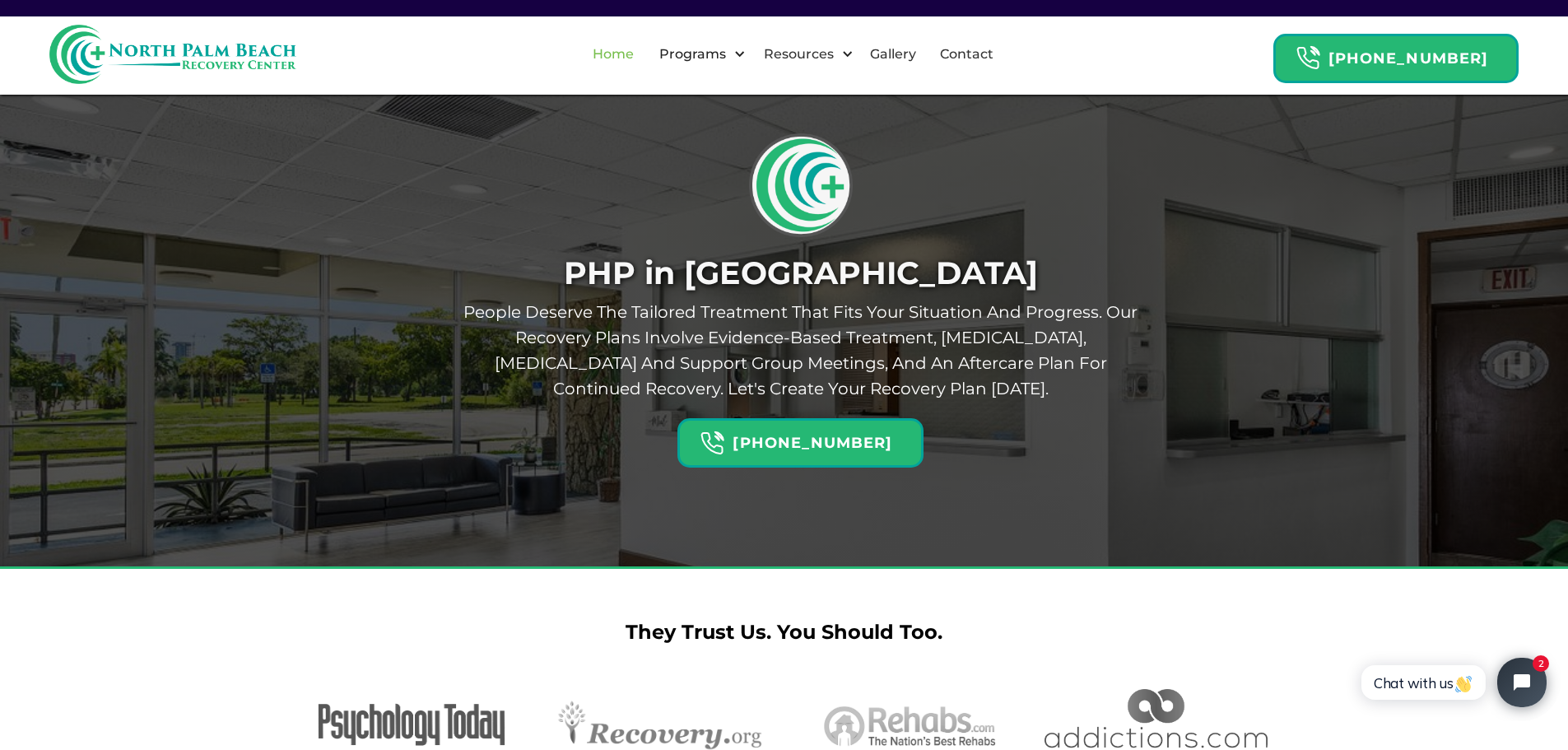
click at [628, 55] on link "Home" at bounding box center [613, 55] width 61 height 53
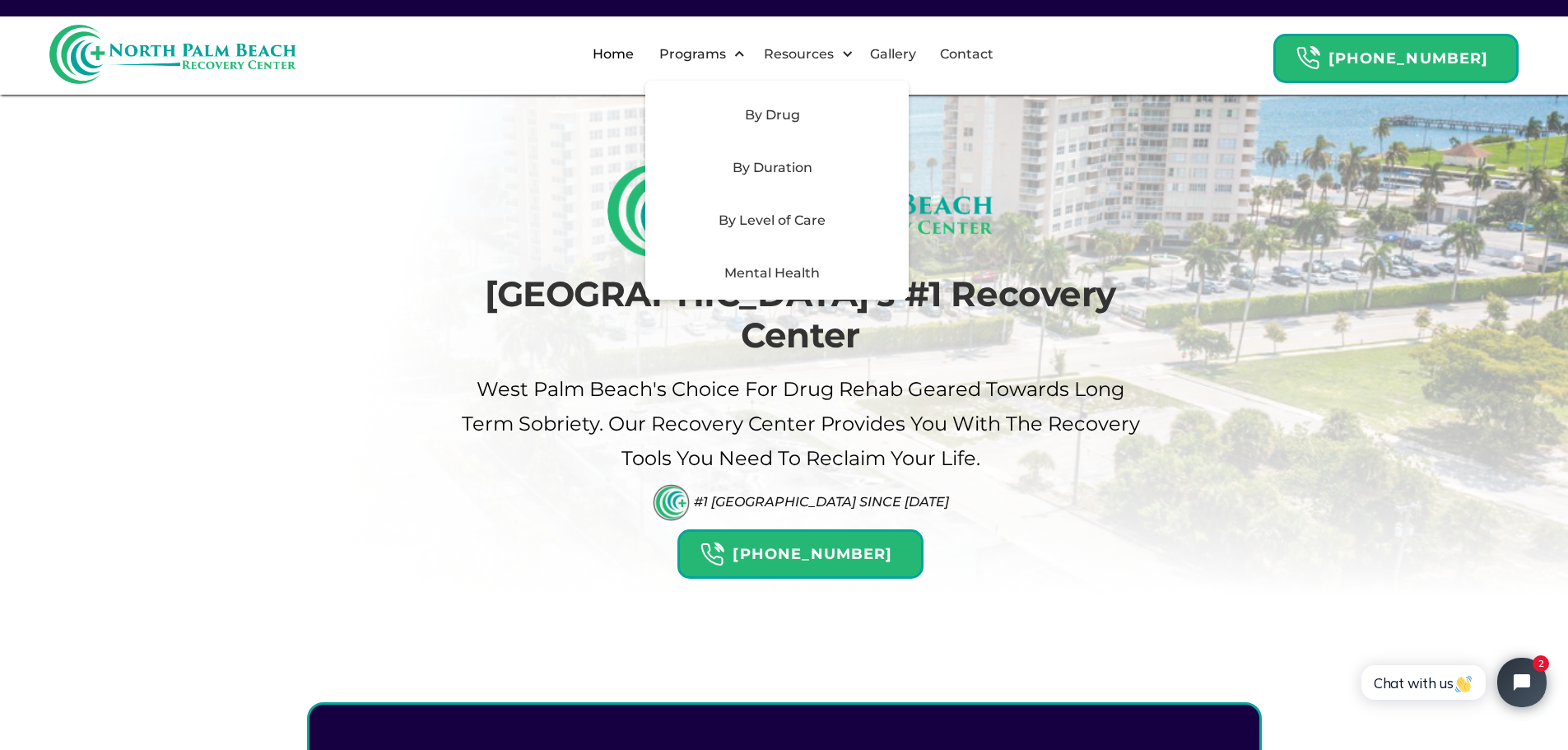
click at [730, 56] on div "Programs" at bounding box center [692, 54] width 75 height 20
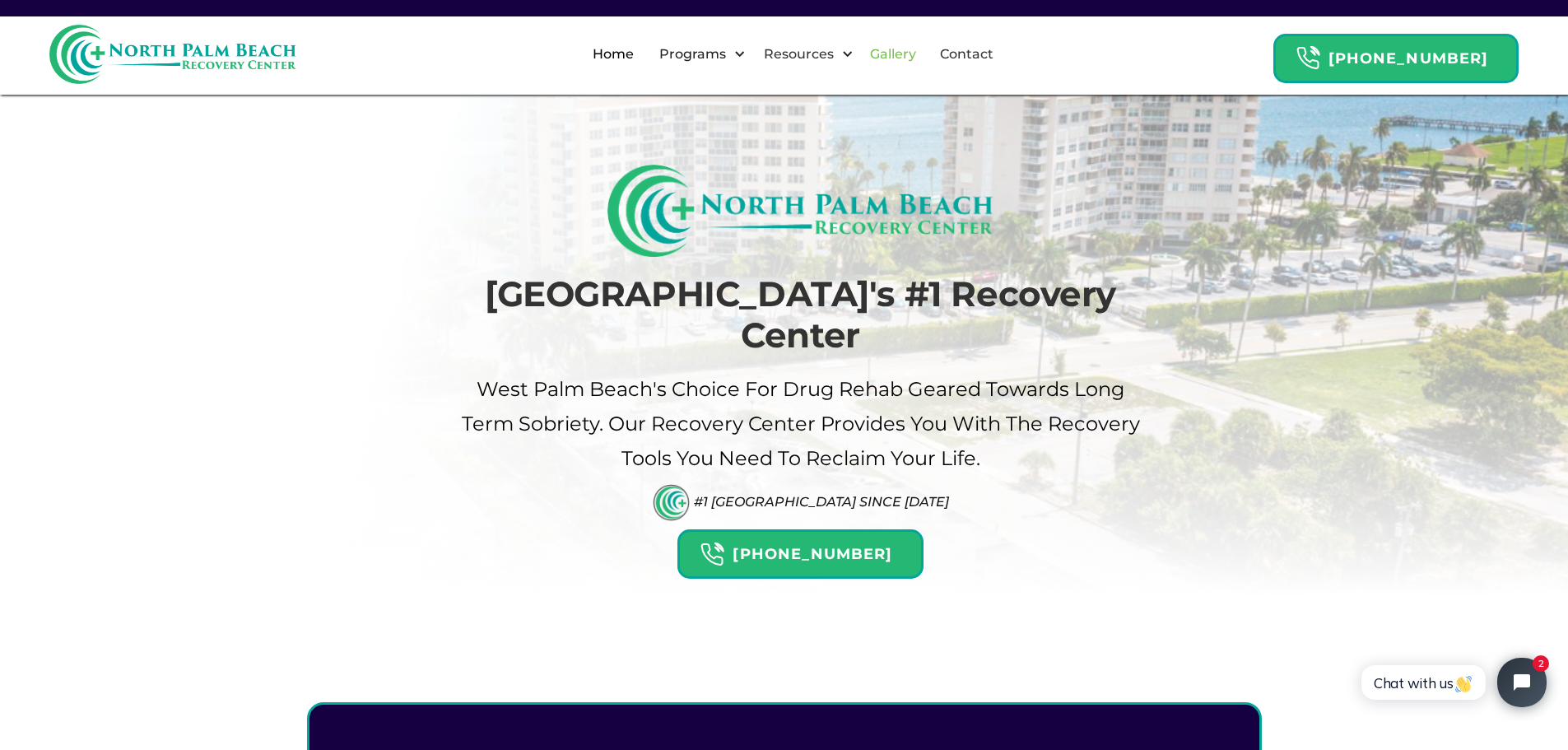
click at [907, 59] on link "Gallery" at bounding box center [892, 55] width 65 height 53
